Goal: Task Accomplishment & Management: Complete application form

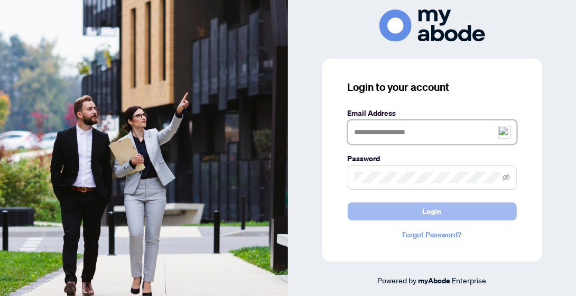
type input "**********"
click at [444, 212] on button "Login" at bounding box center [431, 211] width 169 height 18
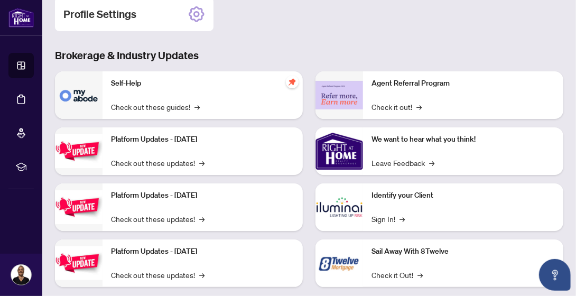
scroll to position [177, 0]
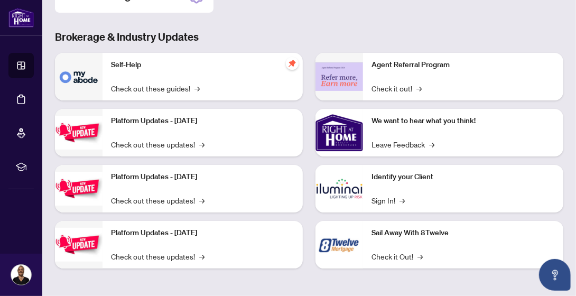
click at [387, 68] on p "Agent Referral Program" at bounding box center [462, 65] width 183 height 12
click at [418, 87] on span "→" at bounding box center [420, 88] width 5 height 12
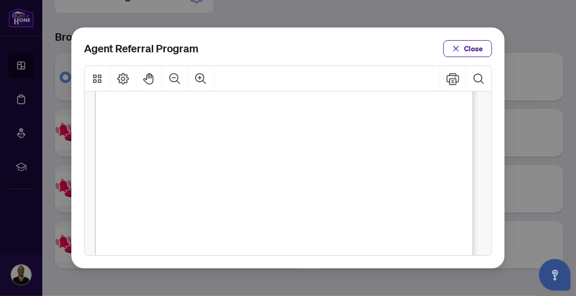
scroll to position [346, 0]
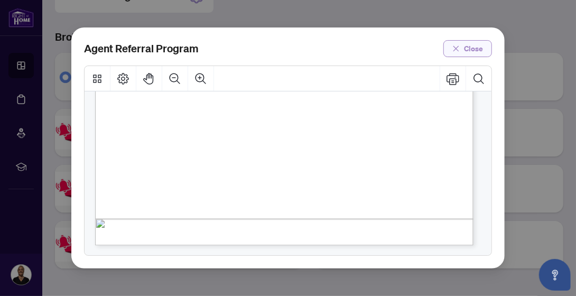
click at [455, 47] on icon "close" at bounding box center [455, 48] width 7 height 7
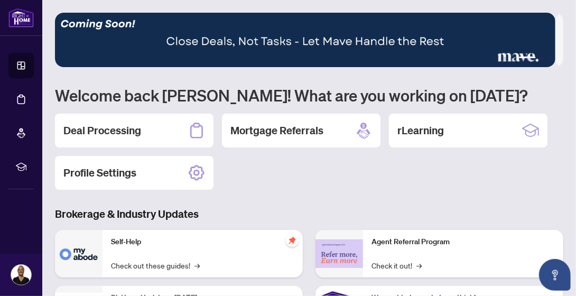
scroll to position [177, 0]
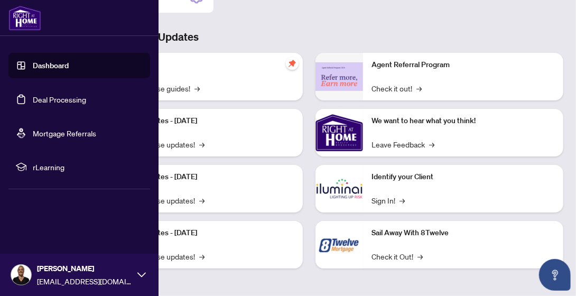
click at [60, 64] on link "Dashboard" at bounding box center [51, 66] width 36 height 10
click at [61, 64] on link "Dashboard" at bounding box center [51, 66] width 36 height 10
click at [21, 267] on img at bounding box center [21, 275] width 20 height 20
click at [43, 189] on h5 "MY ACCOUNT" at bounding box center [83, 189] width 133 height 12
click at [48, 232] on span "Profile Settings" at bounding box center [56, 234] width 50 height 17
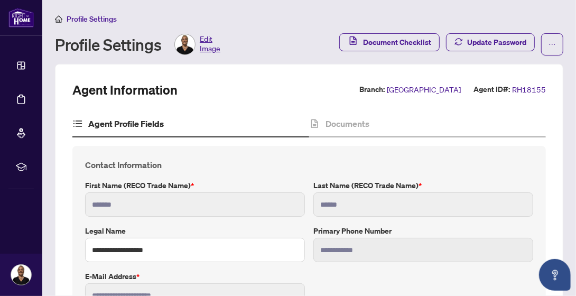
click at [210, 41] on span "Edit Image" at bounding box center [210, 44] width 21 height 21
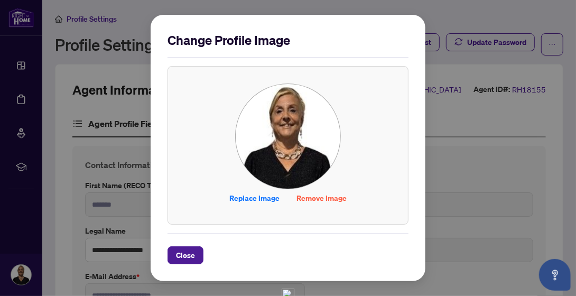
click at [277, 143] on img at bounding box center [288, 136] width 105 height 105
click at [248, 198] on span "Replace Image" at bounding box center [254, 198] width 50 height 17
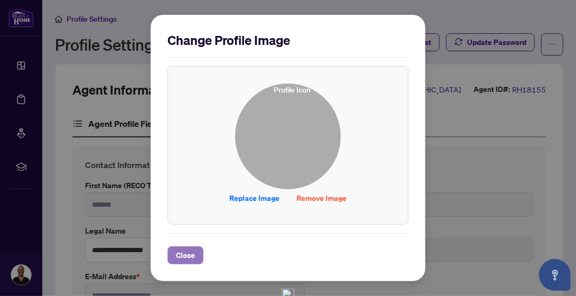
click at [191, 256] on span "Close" at bounding box center [185, 255] width 19 height 17
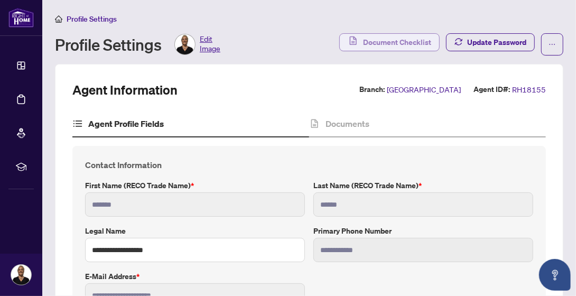
click at [381, 37] on span "Document Checklist" at bounding box center [397, 42] width 68 height 17
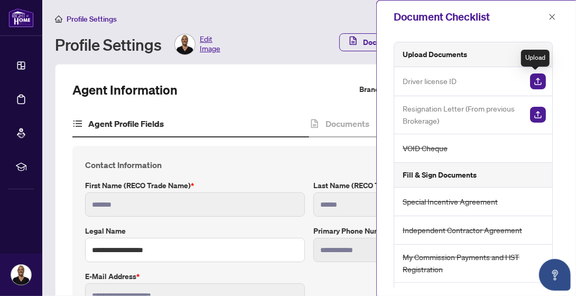
click at [533, 80] on img "button" at bounding box center [538, 81] width 16 height 16
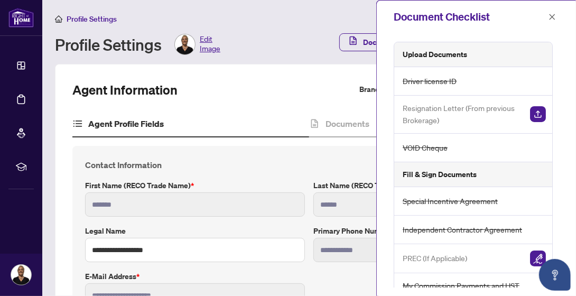
scroll to position [79, 0]
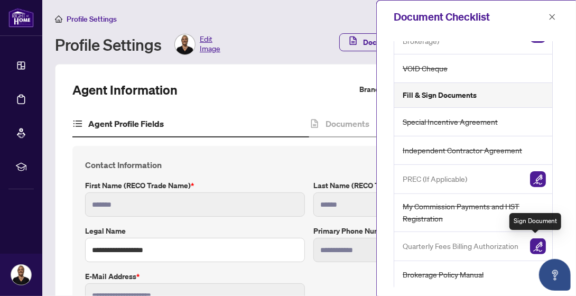
click at [537, 242] on img "button" at bounding box center [538, 246] width 16 height 16
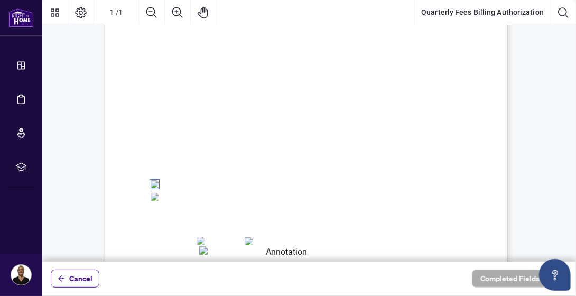
scroll to position [202, 0]
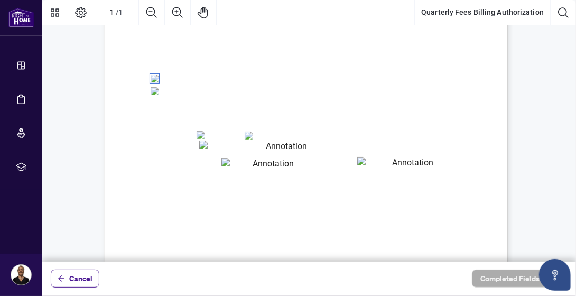
click at [215, 147] on textarea "01K2Q2KW6M3KJ6Y8TZ8KT1W8AZ" at bounding box center [281, 146] width 165 height 13
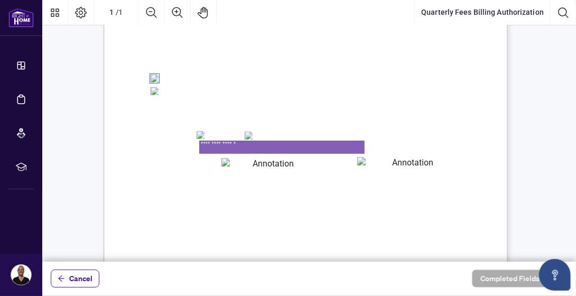
type textarea "**********"
click at [257, 163] on textarea "01K2Q2M6MYKEDB7AX5NCX3P142" at bounding box center [268, 163] width 95 height 11
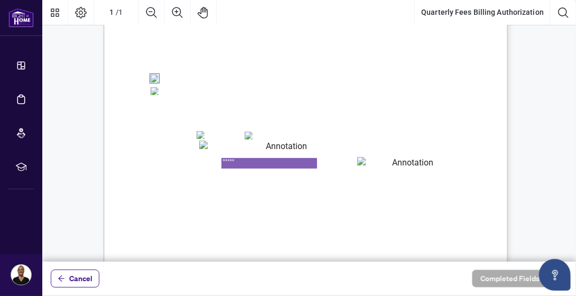
type textarea "*****"
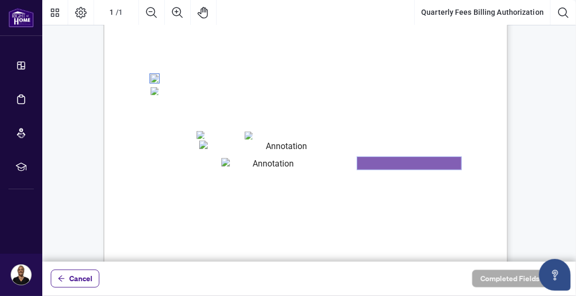
click at [380, 166] on textarea "01K2Q2MF4WJ5E815C27WZ6SAHC" at bounding box center [409, 163] width 104 height 13
type textarea "***"
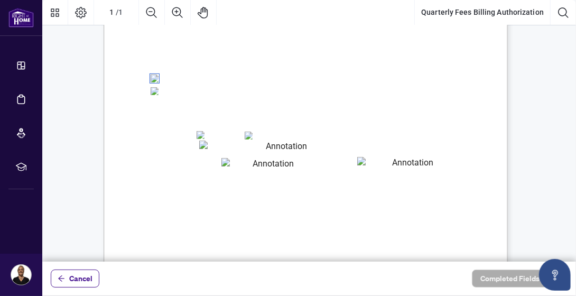
scroll to position [308, 0]
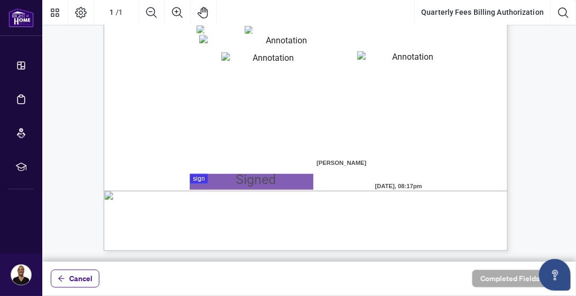
click at [260, 181] on div at bounding box center [308, 130] width 533 height 261
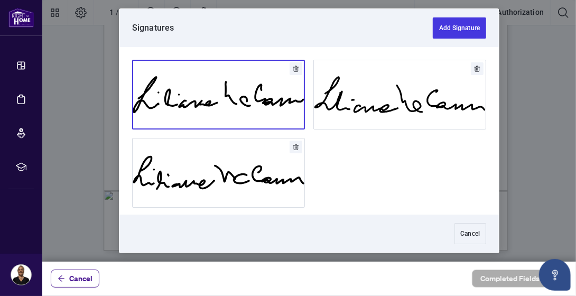
click at [222, 93] on button "Add Signature" at bounding box center [219, 94] width 172 height 69
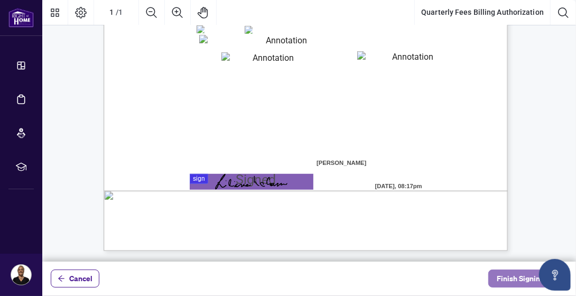
click at [506, 275] on span "Finish Signing" at bounding box center [520, 278] width 48 height 17
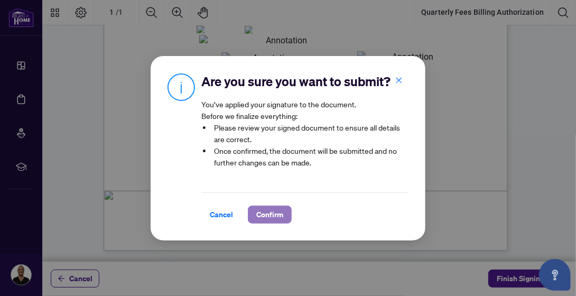
click at [271, 215] on span "Confirm" at bounding box center [269, 214] width 27 height 17
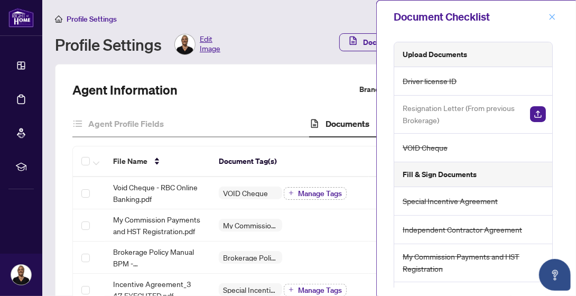
click at [552, 15] on icon "close" at bounding box center [551, 16] width 7 height 7
